Goal: Information Seeking & Learning: Learn about a topic

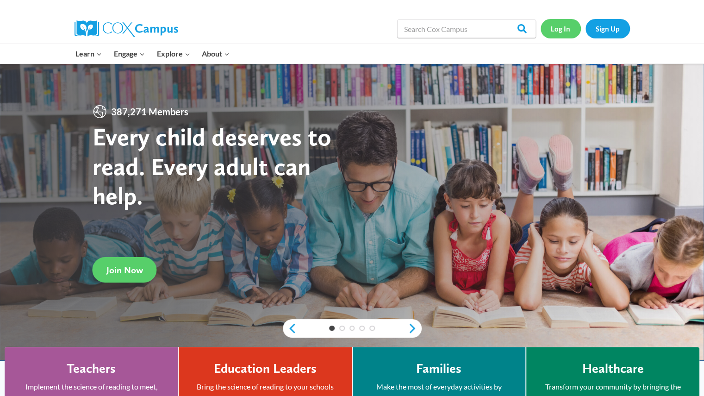
click at [564, 26] on link "Log In" at bounding box center [560, 28] width 40 height 19
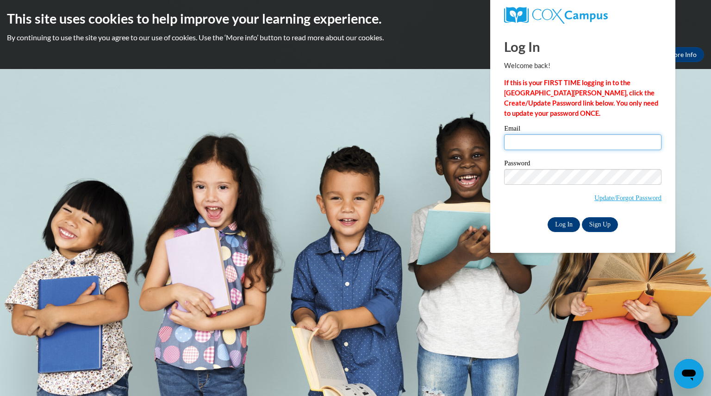
type input "pickartshannon@aasd.k12.wi.us"
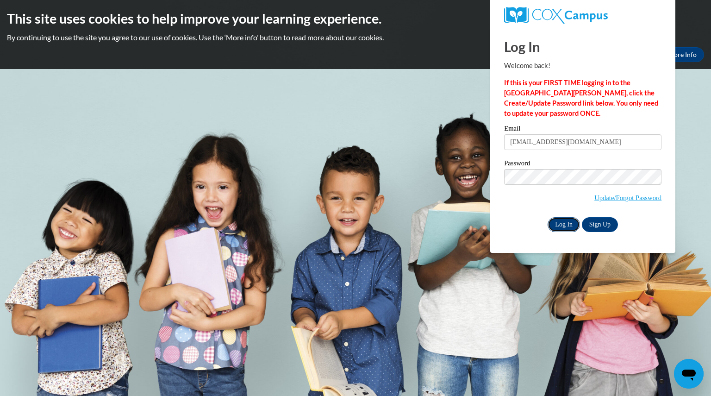
click at [563, 224] on input "Log In" at bounding box center [563, 224] width 32 height 15
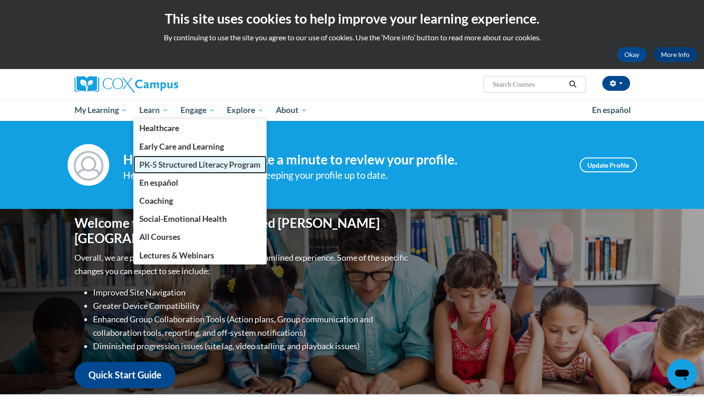
click at [189, 166] on span "PK-5 Structured Literacy Program" at bounding box center [199, 165] width 121 height 10
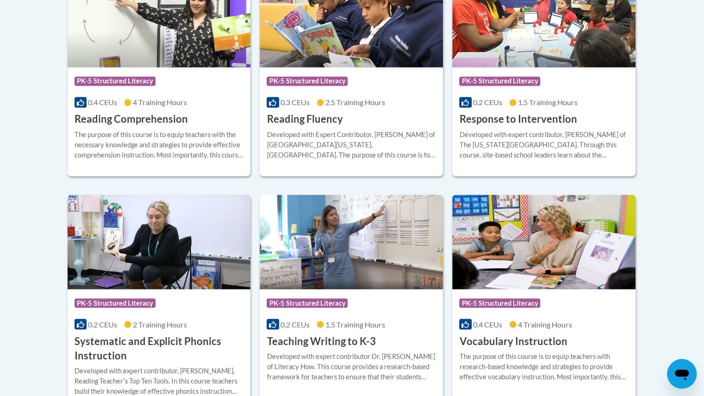
scroll to position [926, 0]
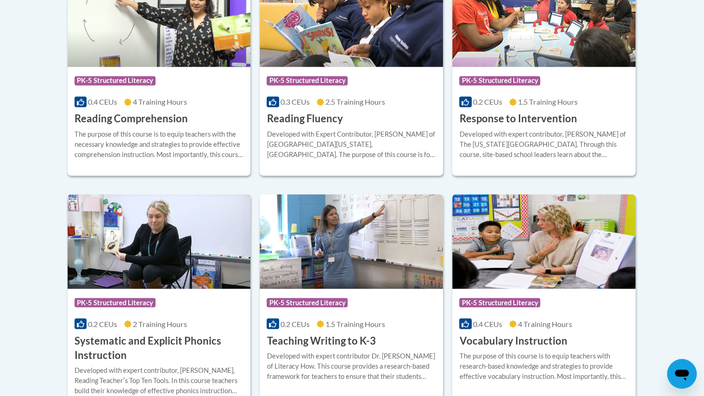
click at [175, 247] on img at bounding box center [159, 241] width 183 height 94
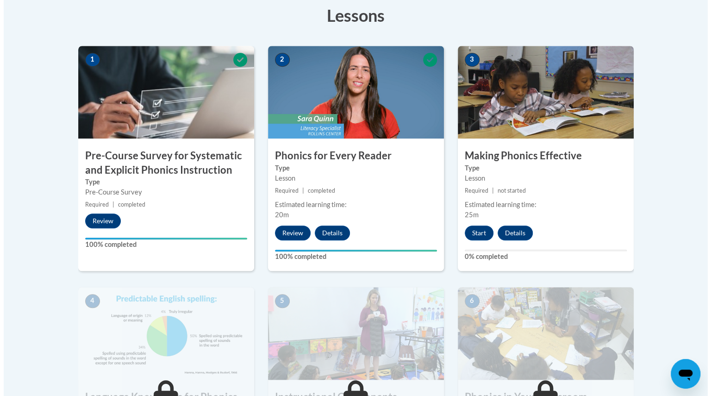
scroll to position [272, 0]
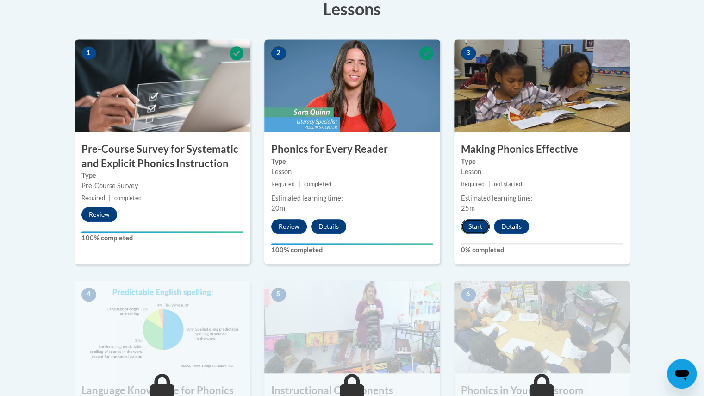
click at [474, 221] on button "Start" at bounding box center [475, 226] width 29 height 15
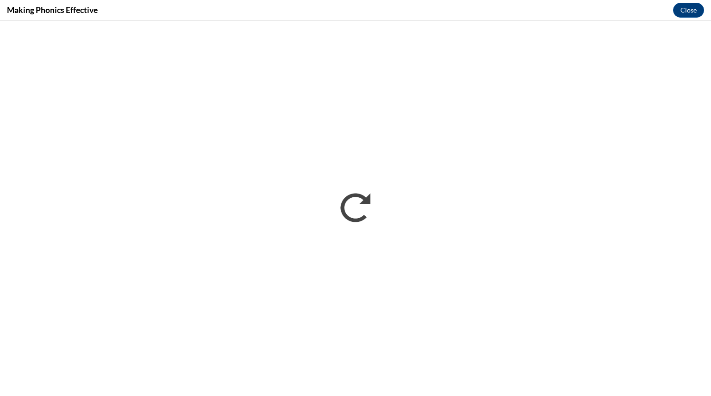
scroll to position [0, 0]
